Goal: Task Accomplishment & Management: Manage account settings

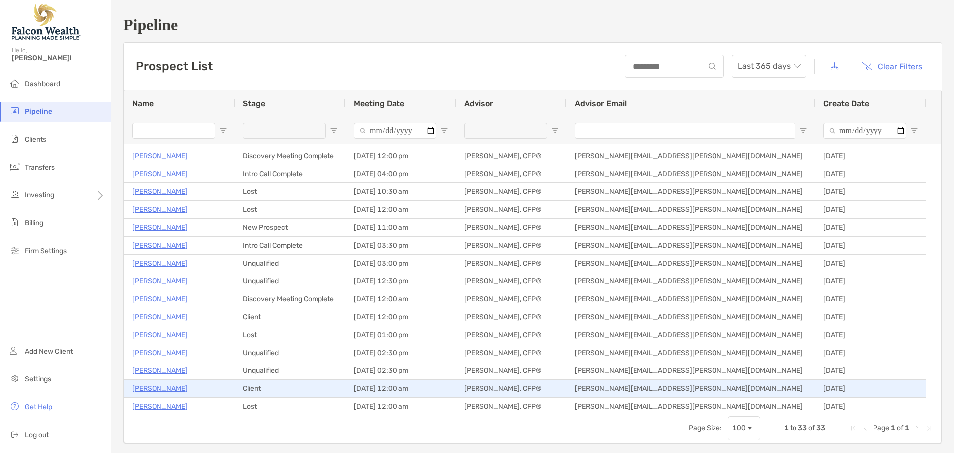
scroll to position [99, 0]
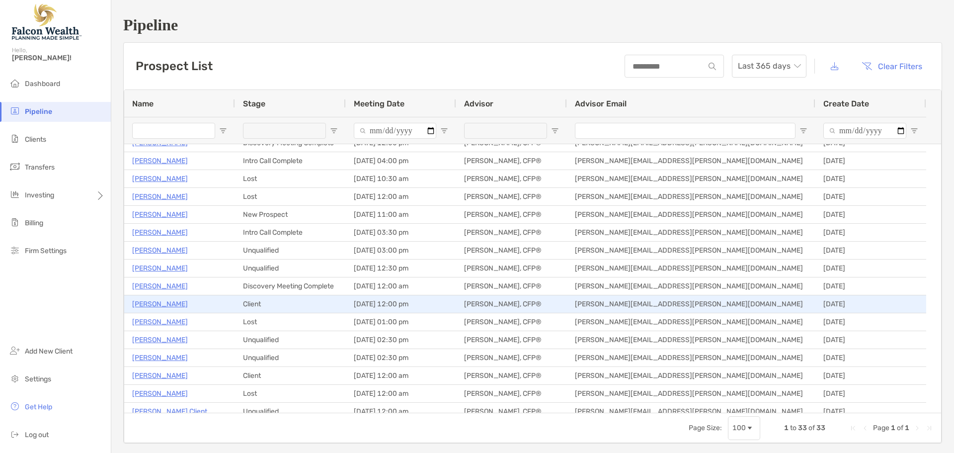
click at [150, 306] on p "Matt Stites" at bounding box center [160, 304] width 56 height 12
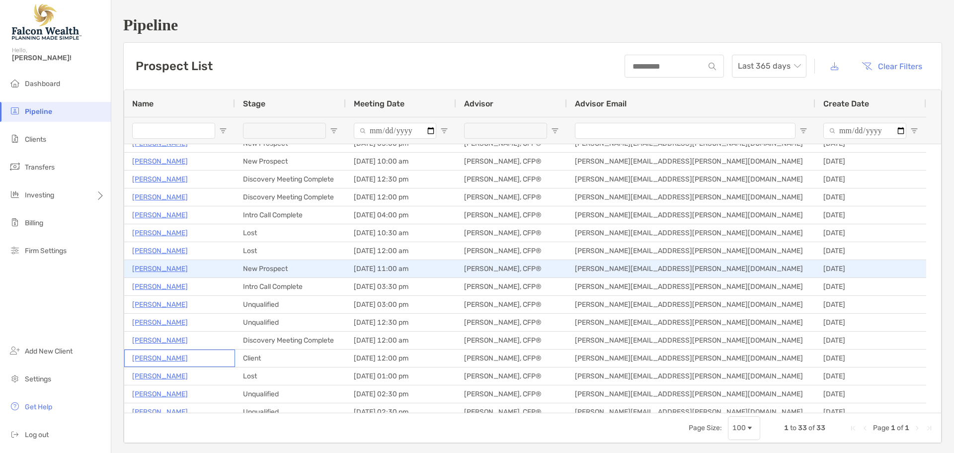
scroll to position [0, 0]
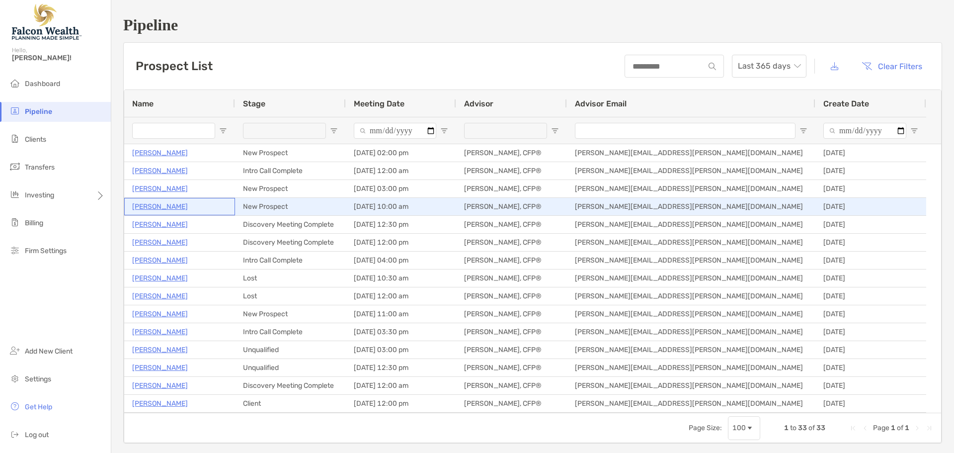
click at [146, 206] on p "[PERSON_NAME]" at bounding box center [160, 206] width 56 height 12
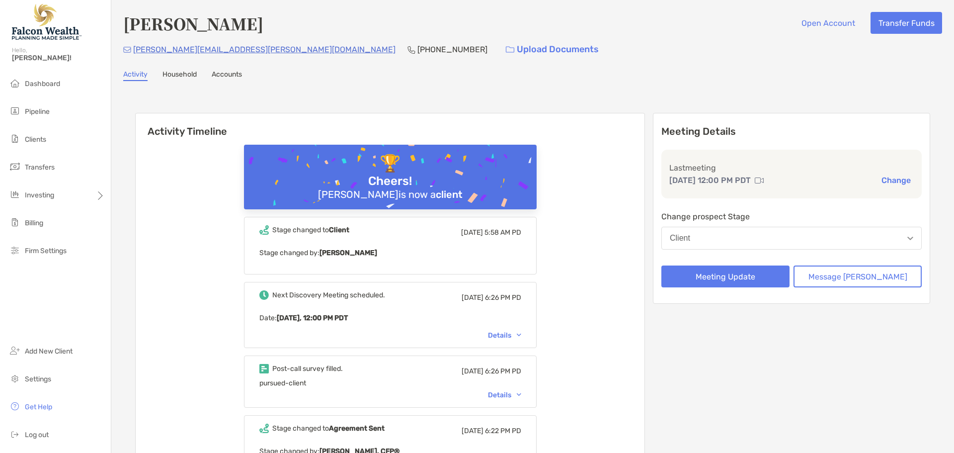
click at [735, 239] on button "Client" at bounding box center [791, 238] width 260 height 23
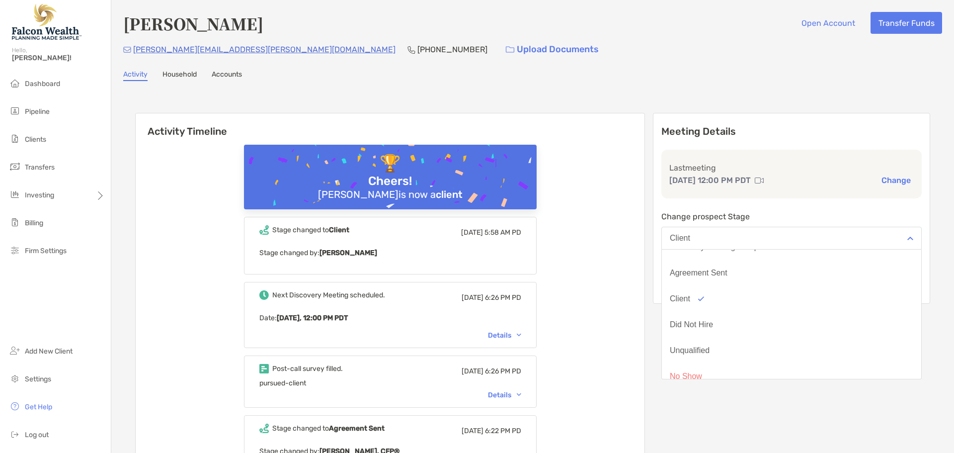
scroll to position [78, 0]
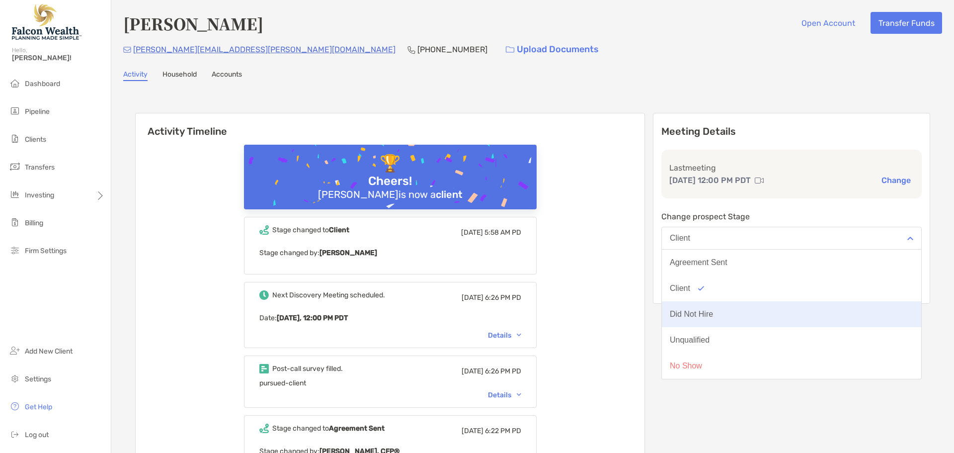
click at [713, 318] on div "Did Not Hire" at bounding box center [691, 314] width 43 height 9
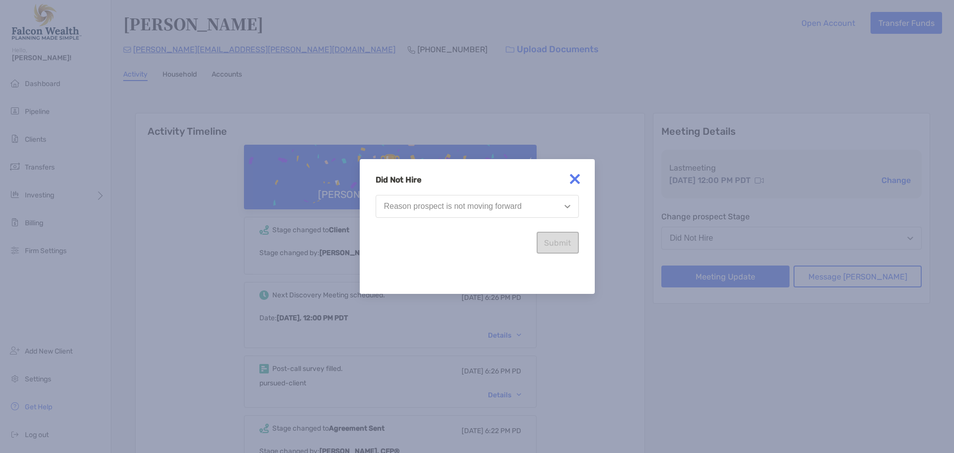
click at [475, 201] on button "Reason prospect is not moving forward" at bounding box center [477, 206] width 203 height 23
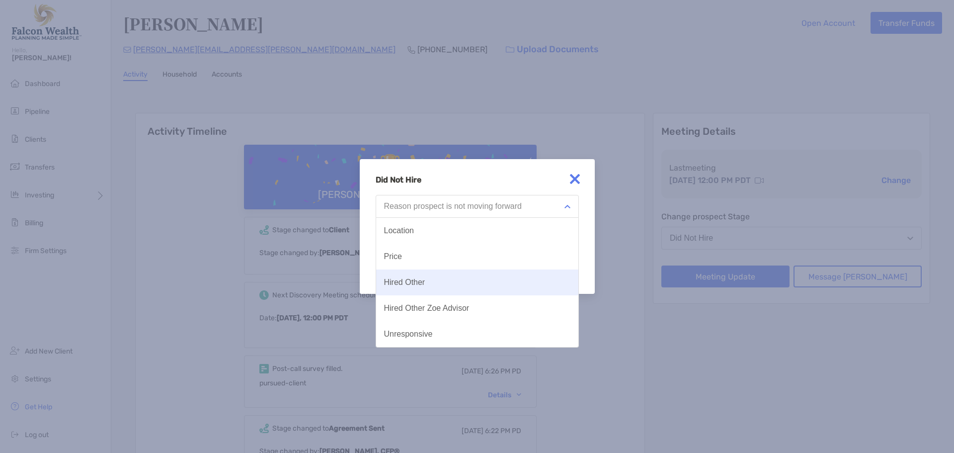
click at [420, 281] on div "Hired Other" at bounding box center [404, 282] width 41 height 9
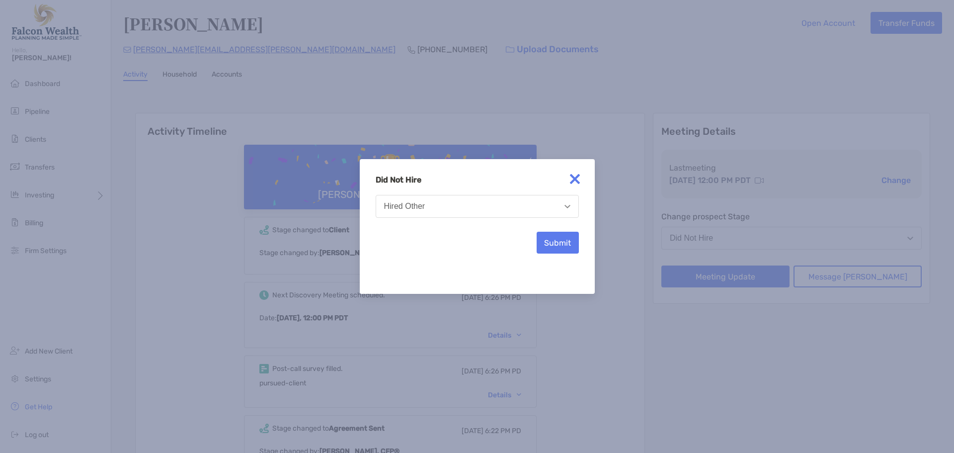
click at [504, 195] on button "Hired Other" at bounding box center [477, 206] width 203 height 23
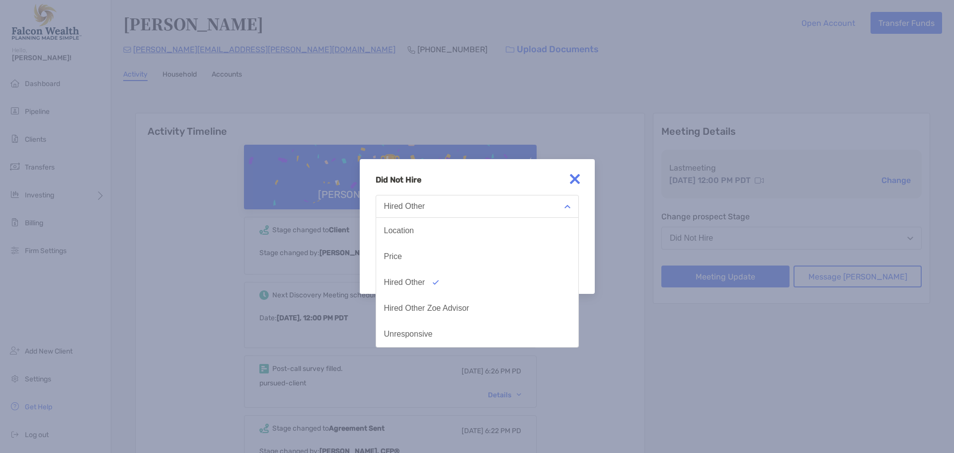
click at [532, 170] on div "Did Not Hire Hired Other Location Price Hired Other Hired Other Zoe Advisor Unr…" at bounding box center [477, 226] width 235 height 135
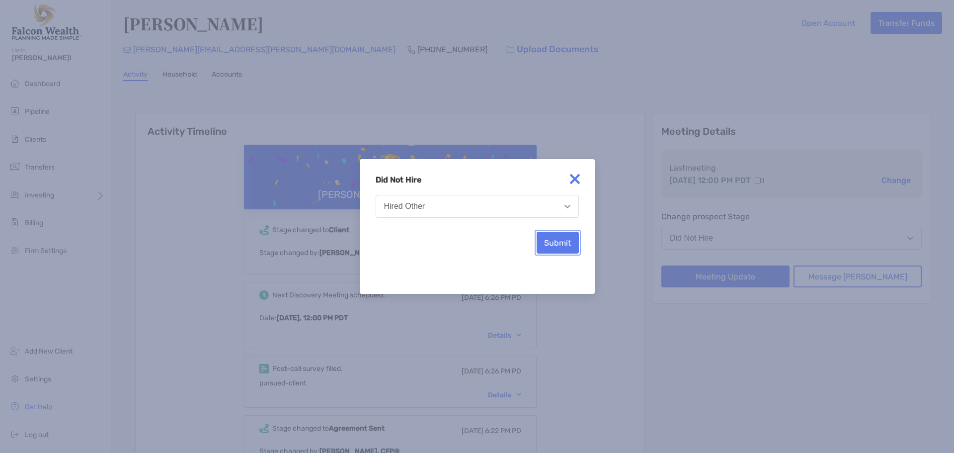
click at [552, 245] on button "Submit" at bounding box center [558, 243] width 42 height 22
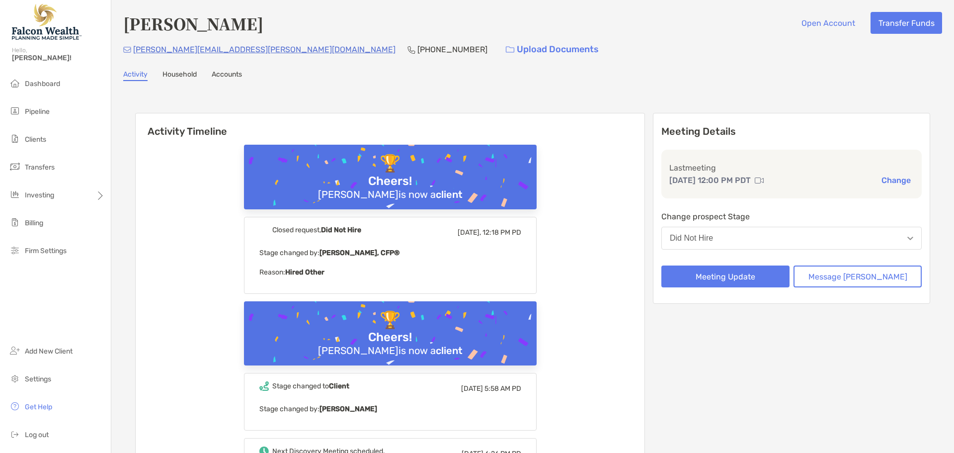
click at [909, 115] on div "Meeting Details Last meeting Aug 22, 12:00 PM PDT Change Change prospect Stage …" at bounding box center [791, 208] width 277 height 191
click at [53, 82] on span "Dashboard" at bounding box center [42, 84] width 35 height 8
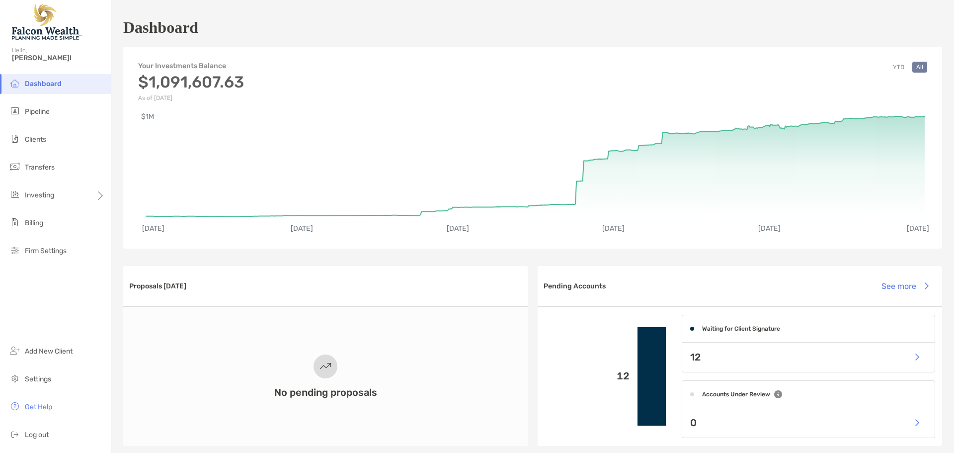
click at [751, 343] on div "12" at bounding box center [808, 356] width 252 height 29
click at [914, 358] on button "button" at bounding box center [916, 356] width 20 height 21
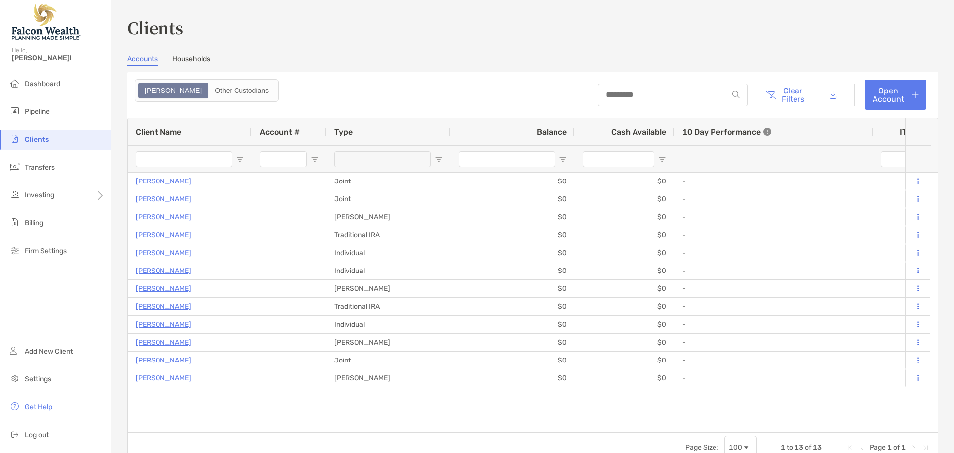
type input "**********"
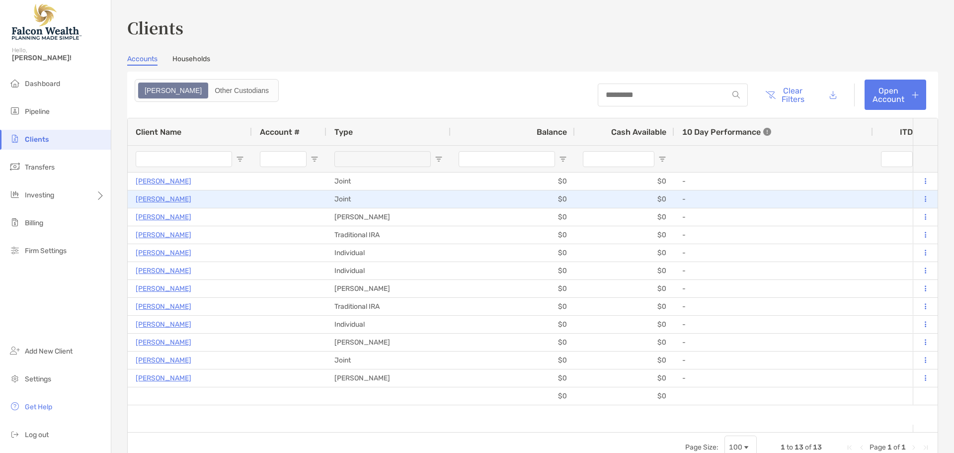
click at [137, 199] on p "Matt Wagoner" at bounding box center [164, 199] width 56 height 12
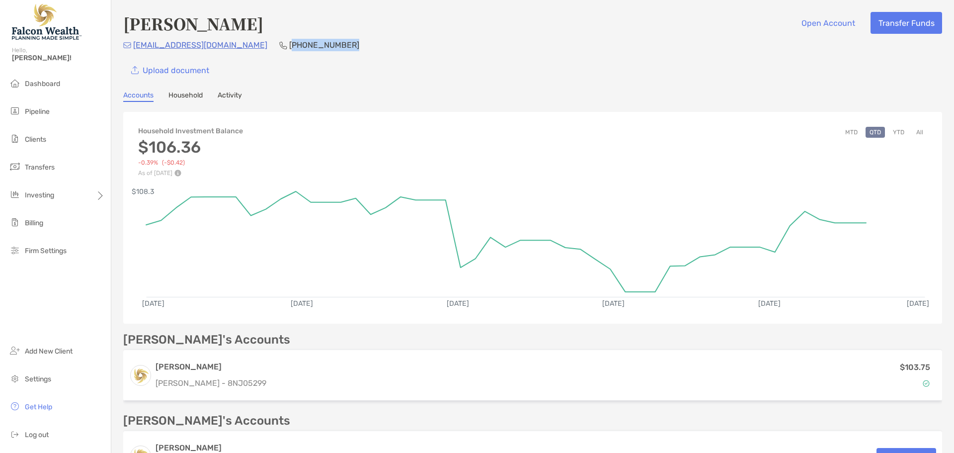
drag, startPoint x: 328, startPoint y: 47, endPoint x: 265, endPoint y: 47, distance: 63.1
click at [265, 47] on div "mattwagoner75@yahoo.com (505) 319-2801" at bounding box center [532, 45] width 819 height 12
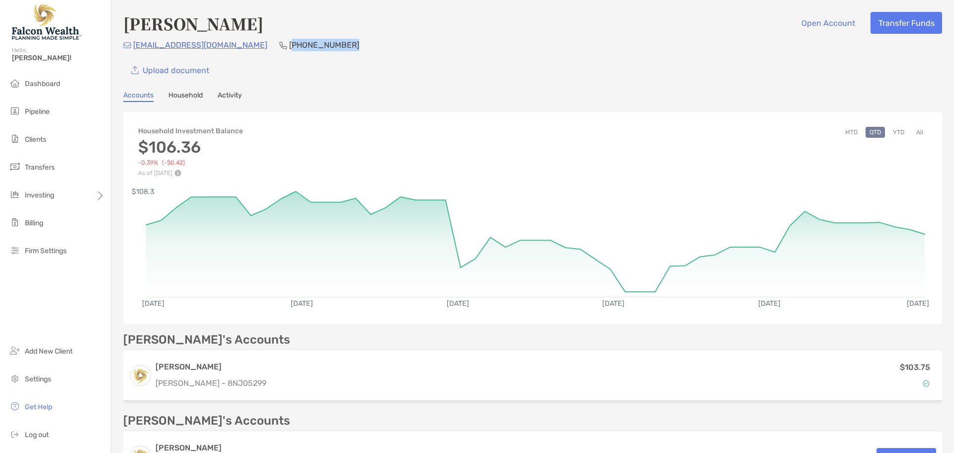
copy p "505) 319-2801"
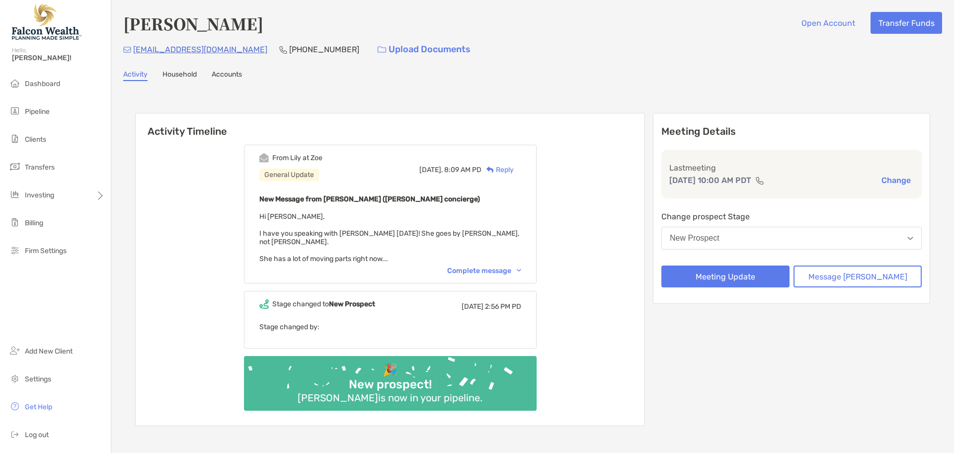
click at [719, 241] on div "New Prospect" at bounding box center [695, 238] width 50 height 9
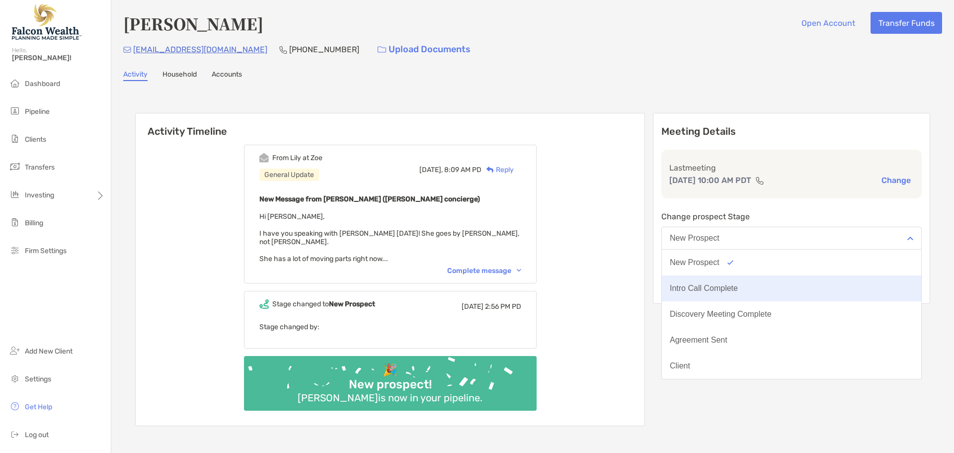
click at [711, 286] on div "Intro Call Complete" at bounding box center [704, 288] width 68 height 9
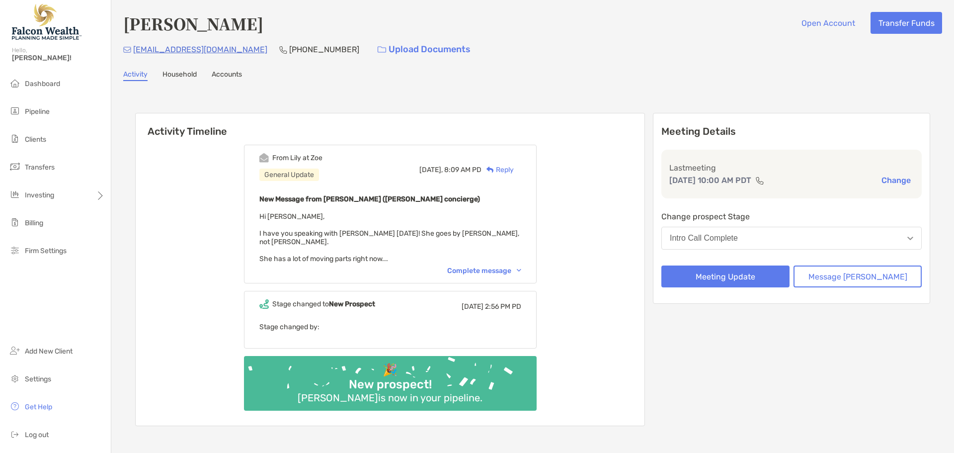
click at [724, 236] on div "Intro Call Complete" at bounding box center [704, 238] width 68 height 9
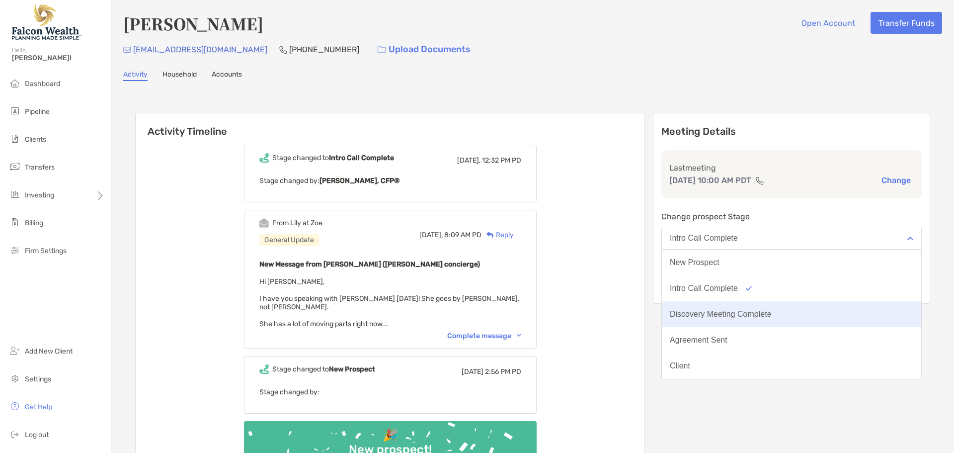
click at [715, 307] on button "Discovery Meeting Complete" at bounding box center [791, 314] width 259 height 26
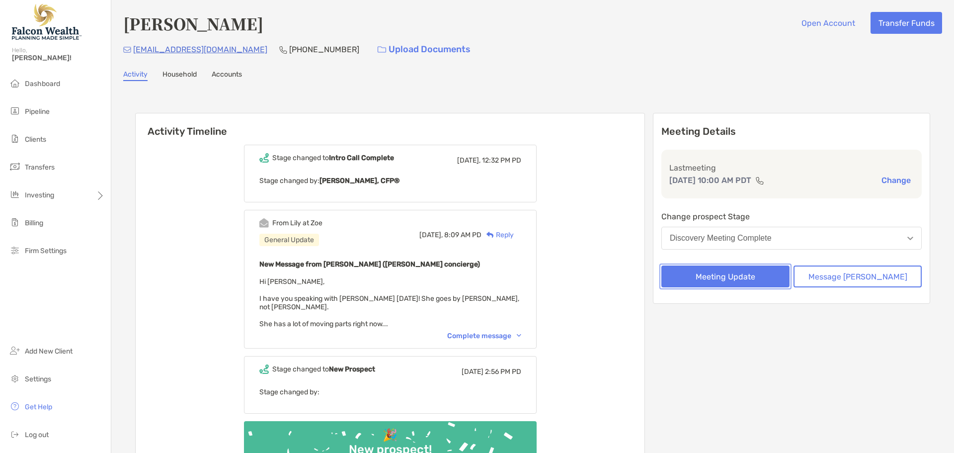
click at [762, 269] on button "Meeting Update" at bounding box center [725, 276] width 128 height 22
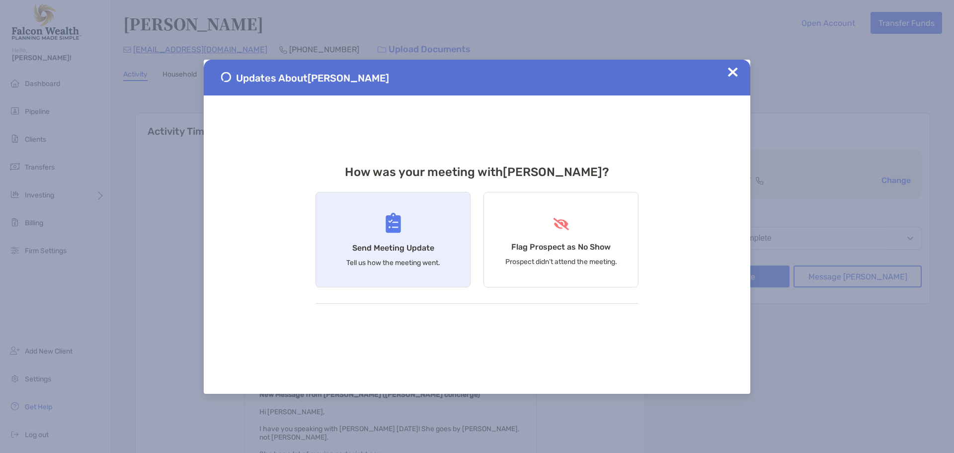
click at [406, 205] on div "Send Meeting Update Tell us how the meeting went." at bounding box center [393, 239] width 155 height 95
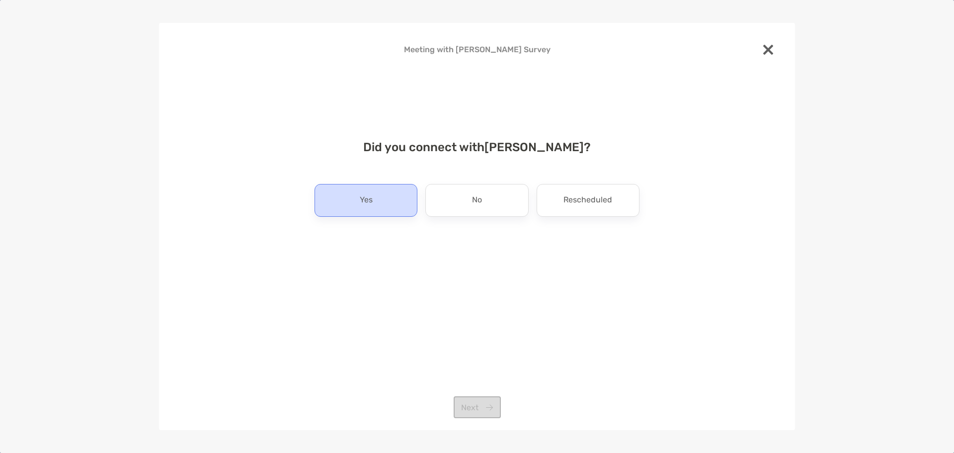
click at [358, 192] on div "Yes" at bounding box center [366, 200] width 103 height 33
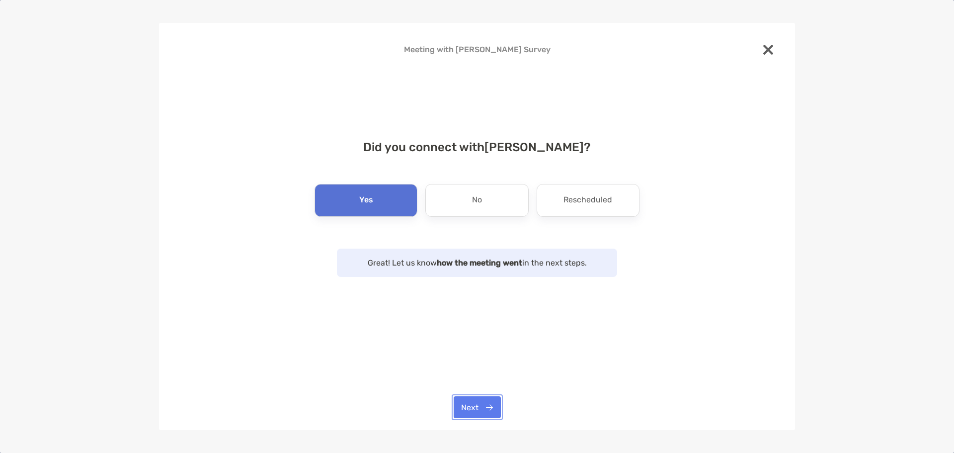
click at [462, 415] on button "Next" at bounding box center [477, 407] width 47 height 22
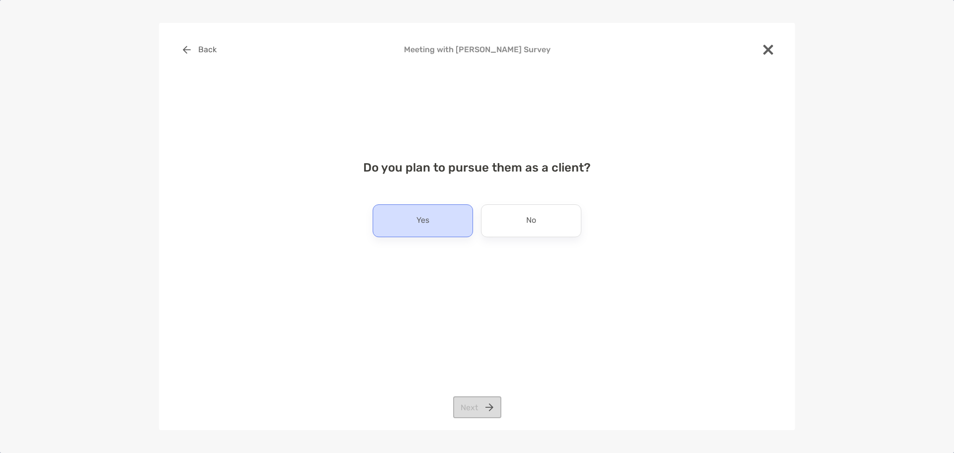
click at [432, 218] on div "Yes" at bounding box center [423, 220] width 100 height 33
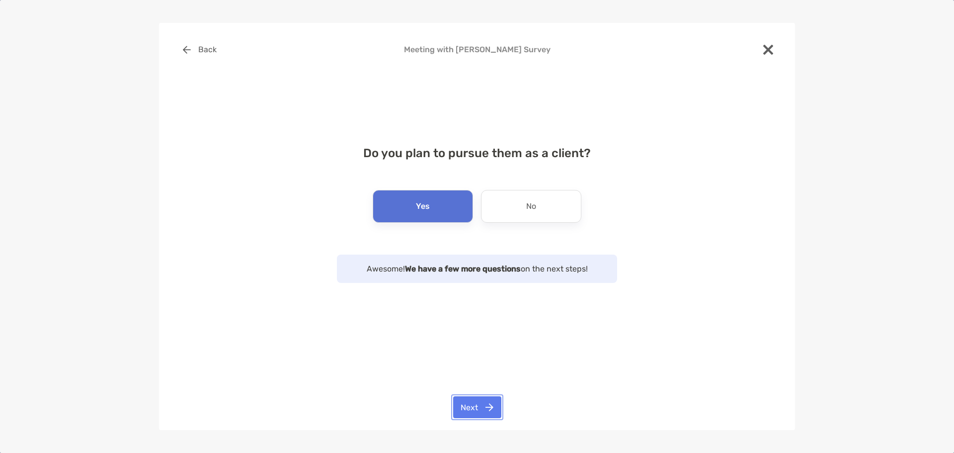
drag, startPoint x: 473, startPoint y: 409, endPoint x: 490, endPoint y: 281, distance: 129.9
click at [473, 408] on button "Next" at bounding box center [477, 407] width 48 height 22
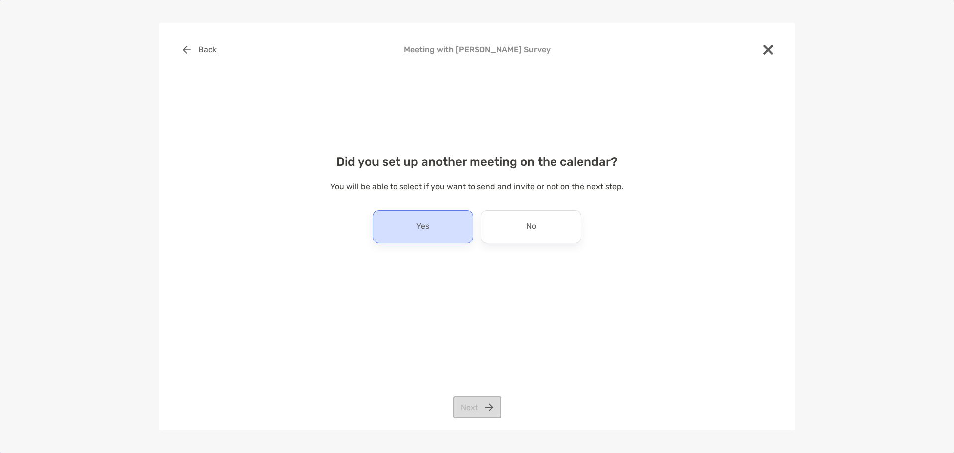
click at [418, 227] on p "Yes" at bounding box center [422, 227] width 13 height 16
click at [485, 407] on button "Next" at bounding box center [477, 407] width 48 height 22
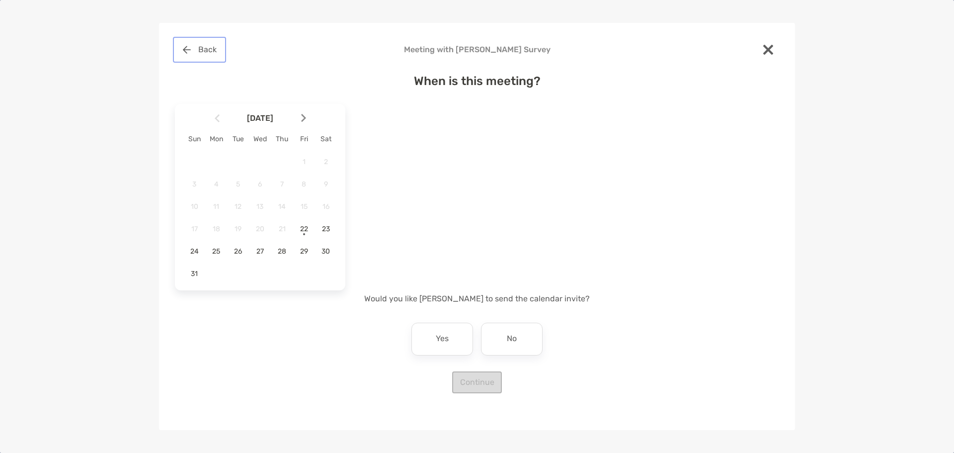
click at [181, 52] on button "Back" at bounding box center [199, 50] width 49 height 22
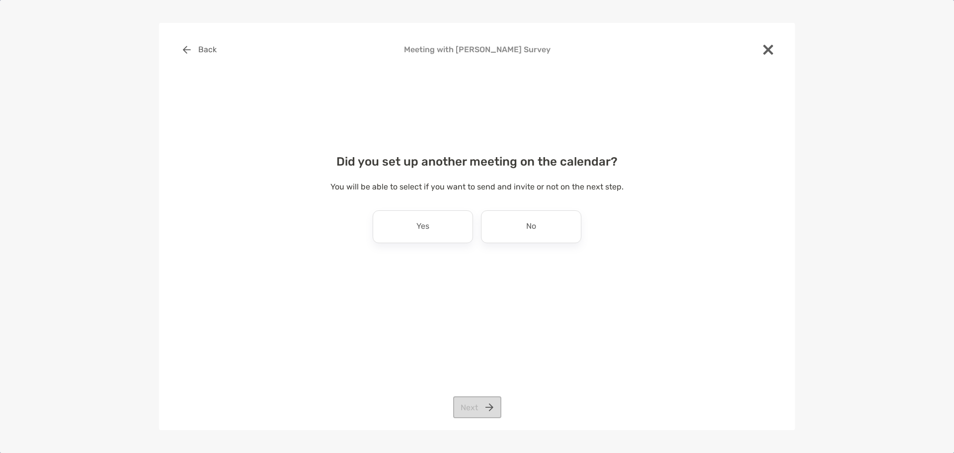
click at [509, 206] on div "You will be able to select if you want to send and invite or not on the next st…" at bounding box center [477, 195] width 604 height 30
click at [517, 227] on div "No" at bounding box center [531, 226] width 100 height 33
click at [481, 404] on button "Next" at bounding box center [477, 407] width 48 height 22
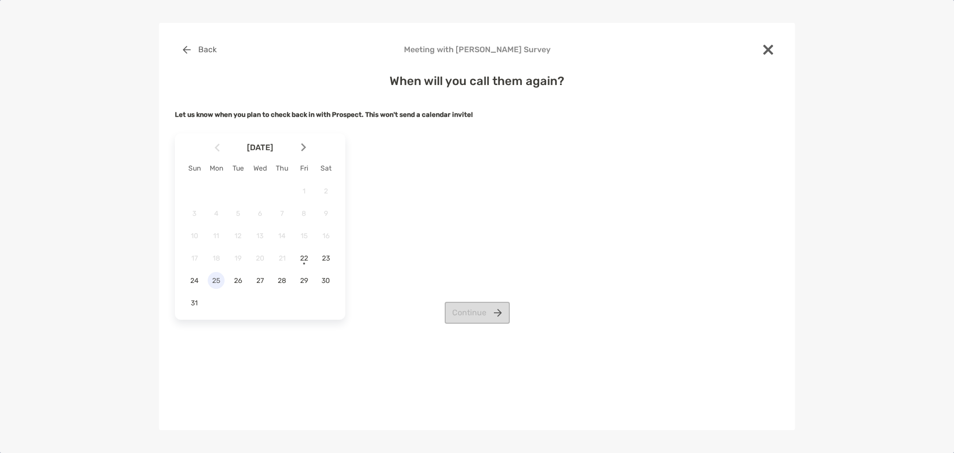
click at [220, 282] on span "25" at bounding box center [216, 280] width 17 height 8
click at [475, 322] on button "Continue" at bounding box center [477, 313] width 65 height 22
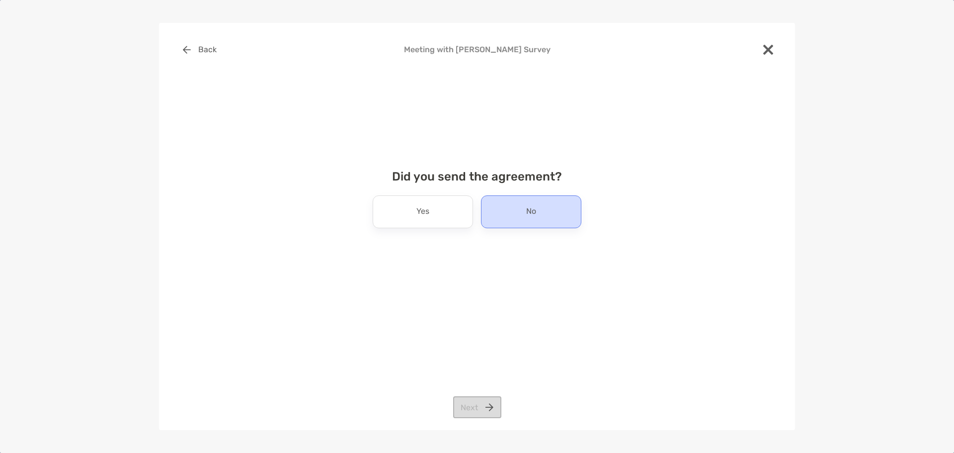
click at [555, 203] on div "No" at bounding box center [531, 211] width 100 height 33
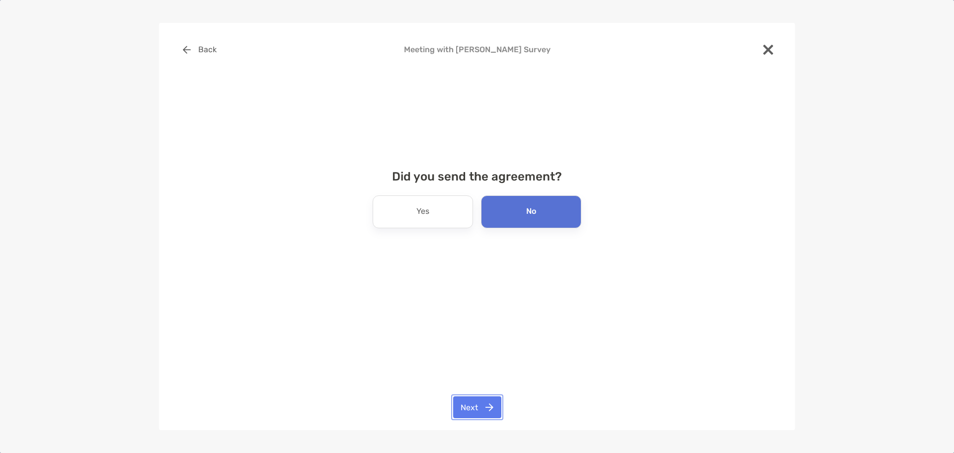
drag, startPoint x: 487, startPoint y: 400, endPoint x: 498, endPoint y: 350, distance: 51.4
click at [487, 400] on button "Next" at bounding box center [477, 407] width 48 height 22
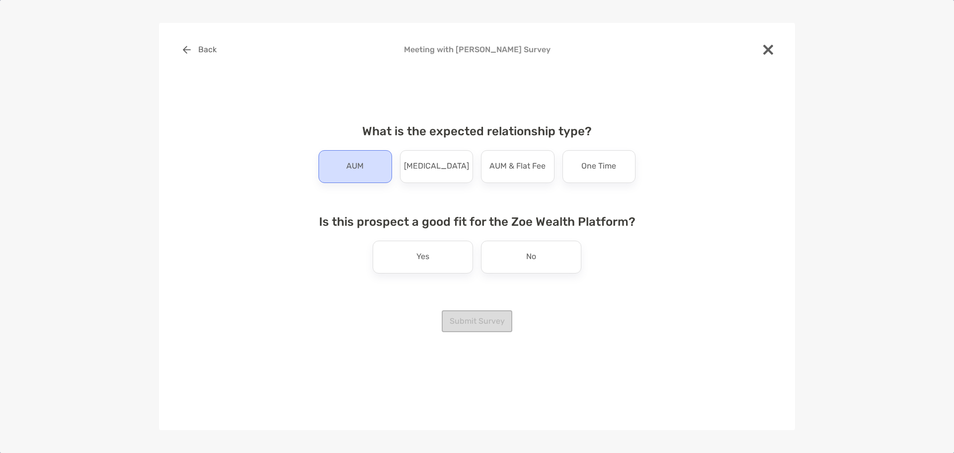
click at [358, 163] on p "AUM" at bounding box center [354, 167] width 17 height 16
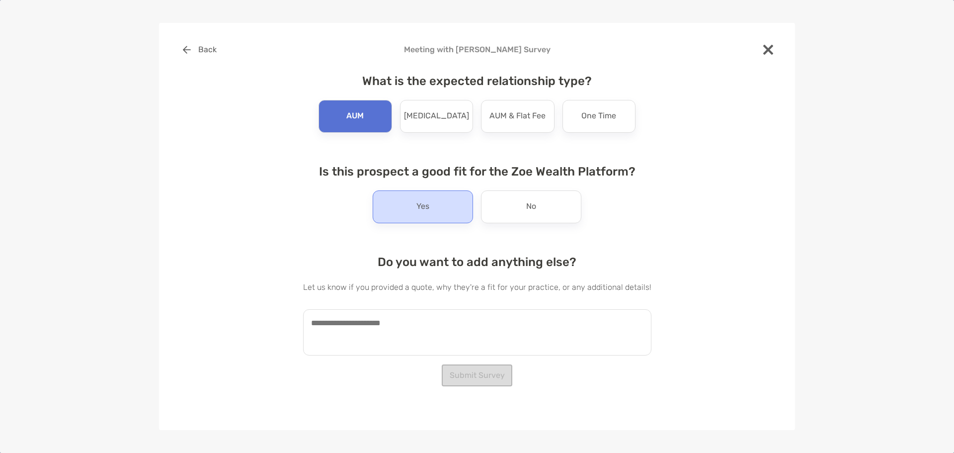
click at [397, 209] on div "Yes" at bounding box center [423, 206] width 100 height 33
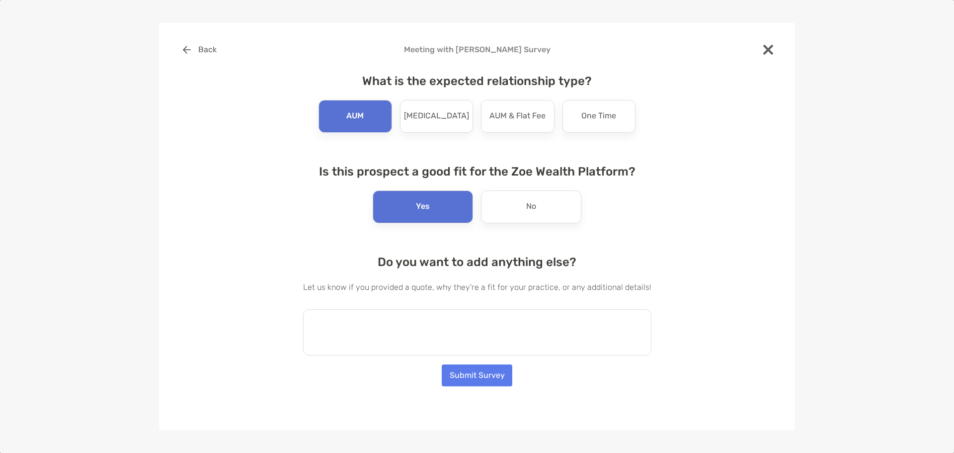
click at [386, 323] on textarea at bounding box center [477, 332] width 348 height 46
type textarea "**********"
click at [477, 379] on button "Submit Survey" at bounding box center [477, 375] width 71 height 22
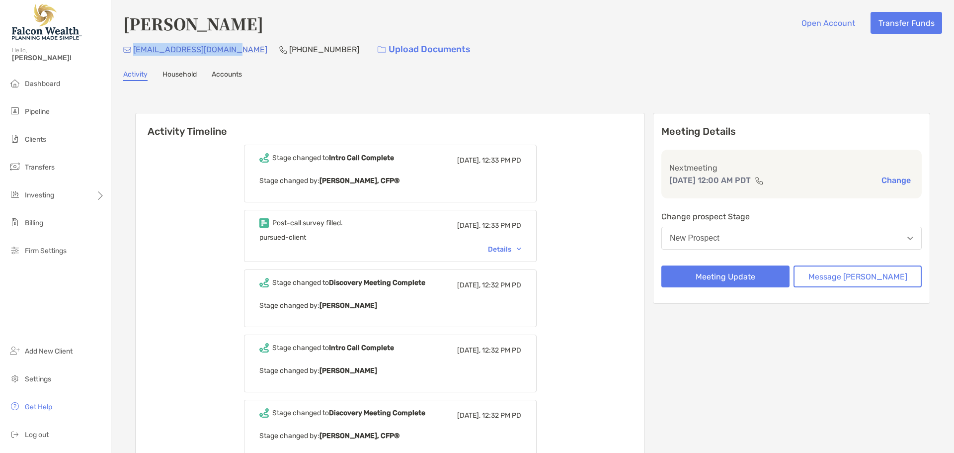
drag, startPoint x: 232, startPoint y: 51, endPoint x: 134, endPoint y: 49, distance: 98.4
click at [134, 49] on div "[EMAIL_ADDRESS][DOMAIN_NAME] [PHONE_NUMBER] Upload Documents" at bounding box center [532, 49] width 819 height 21
copy p "[EMAIL_ADDRESS][DOMAIN_NAME]"
